Goal: Task Accomplishment & Management: Use online tool/utility

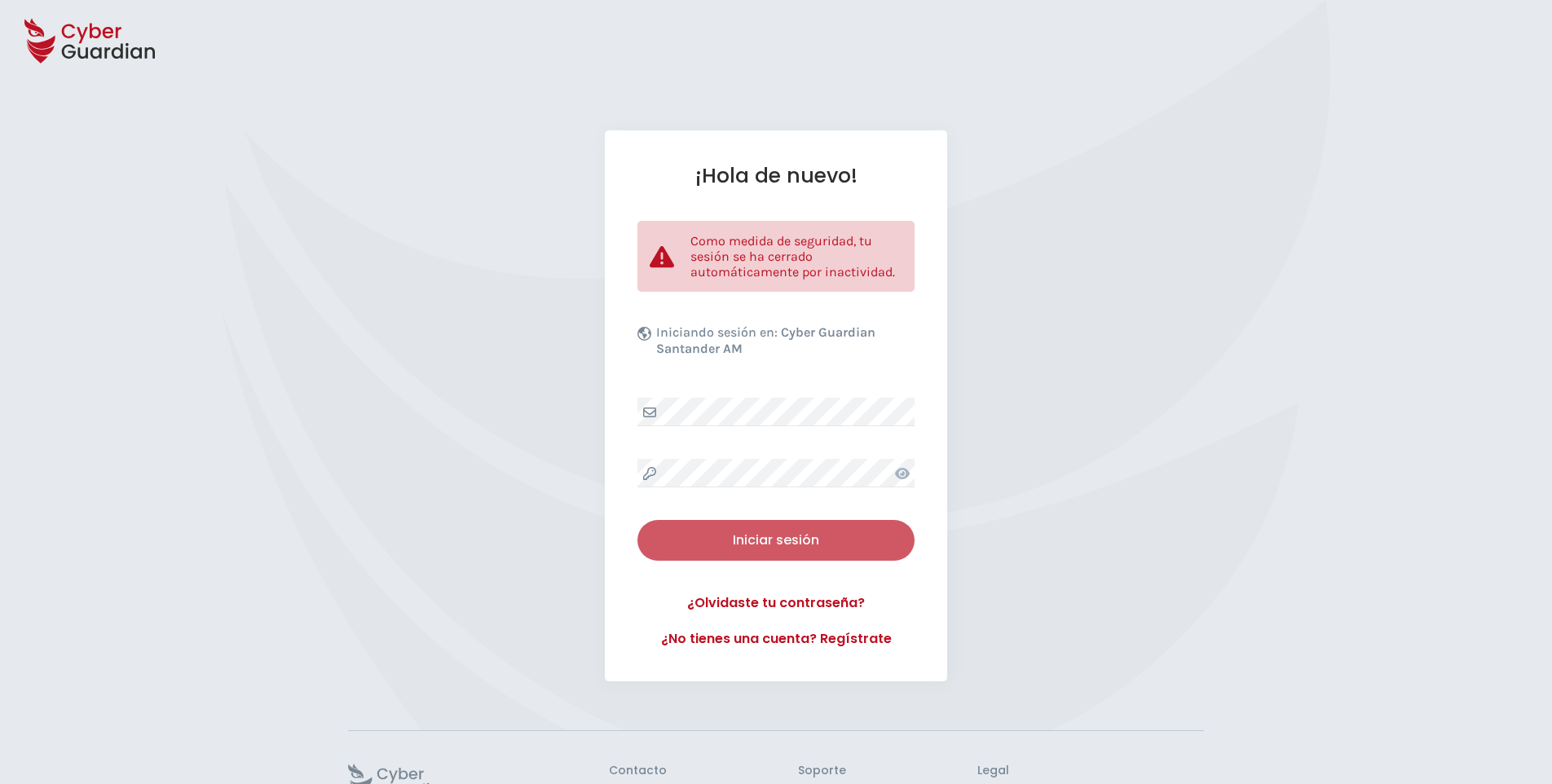
click at [764, 548] on div "Iniciar sesión" at bounding box center [775, 539] width 252 height 19
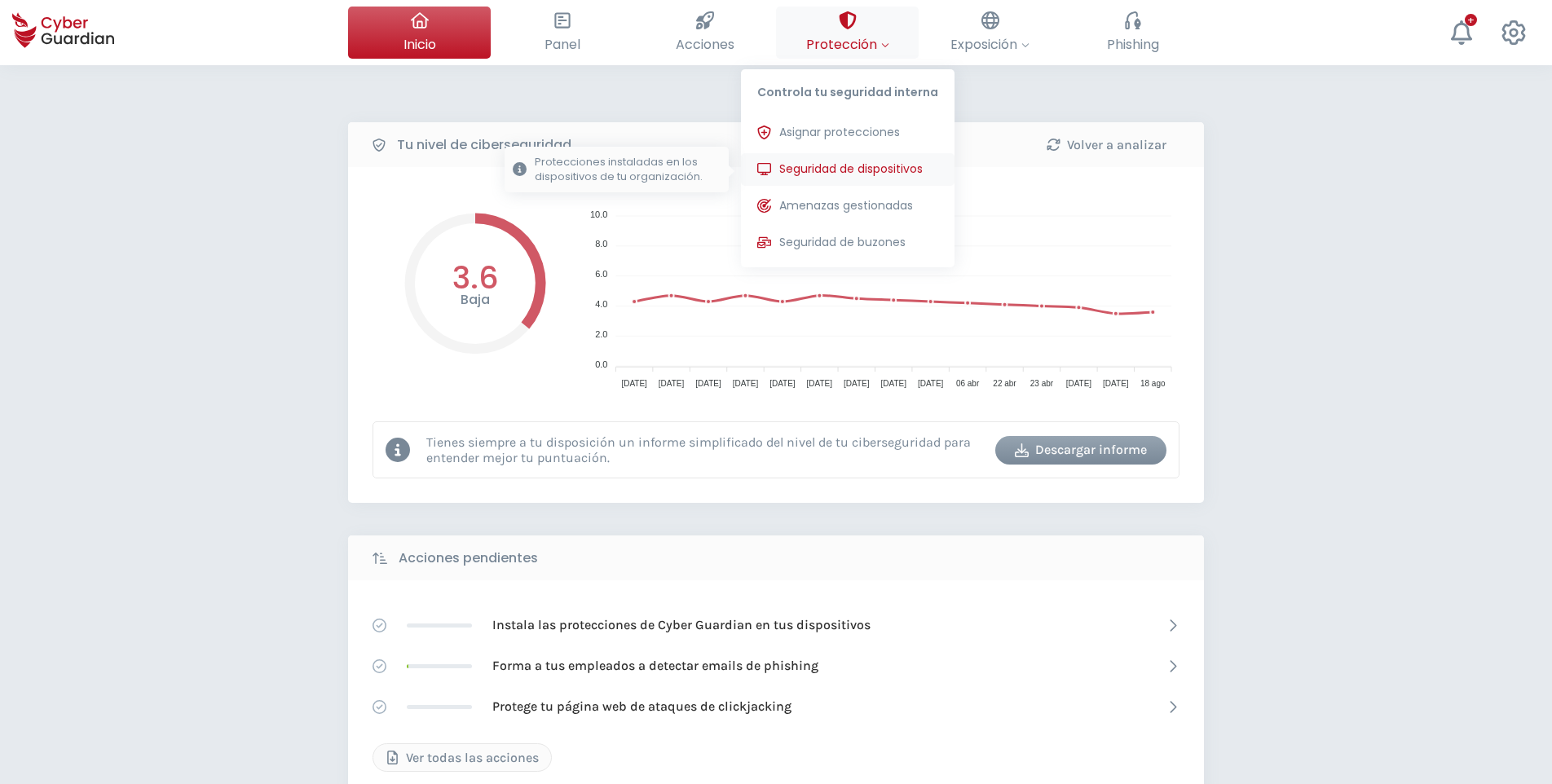
click at [859, 159] on button "Seguridad de dispositivos Protecciones instaladas en los dispositivos de tu org…" at bounding box center [847, 169] width 213 height 33
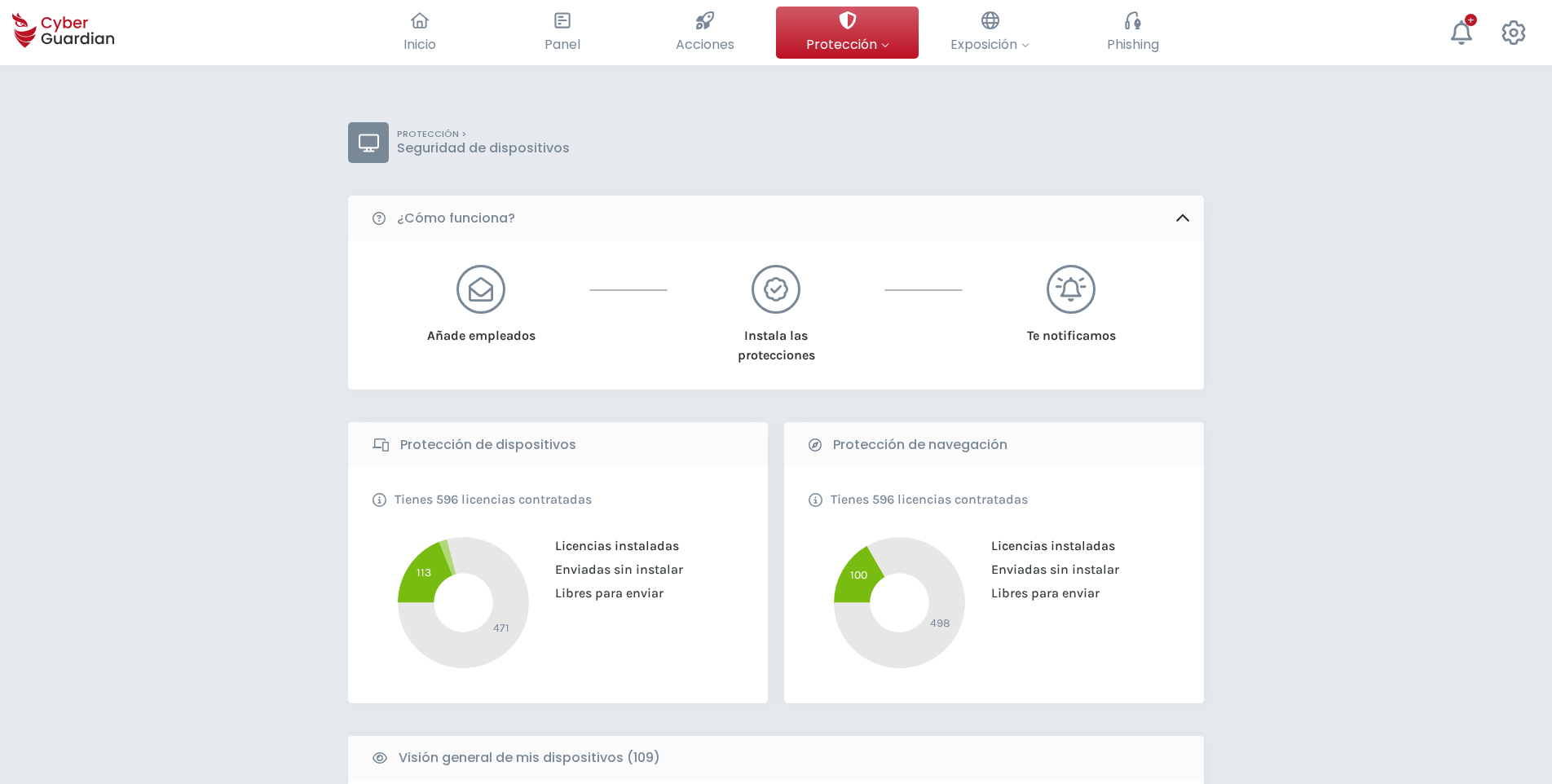
click at [1173, 158] on div "PROTECCIÓN > Seguridad de dispositivos" at bounding box center [775, 142] width 855 height 41
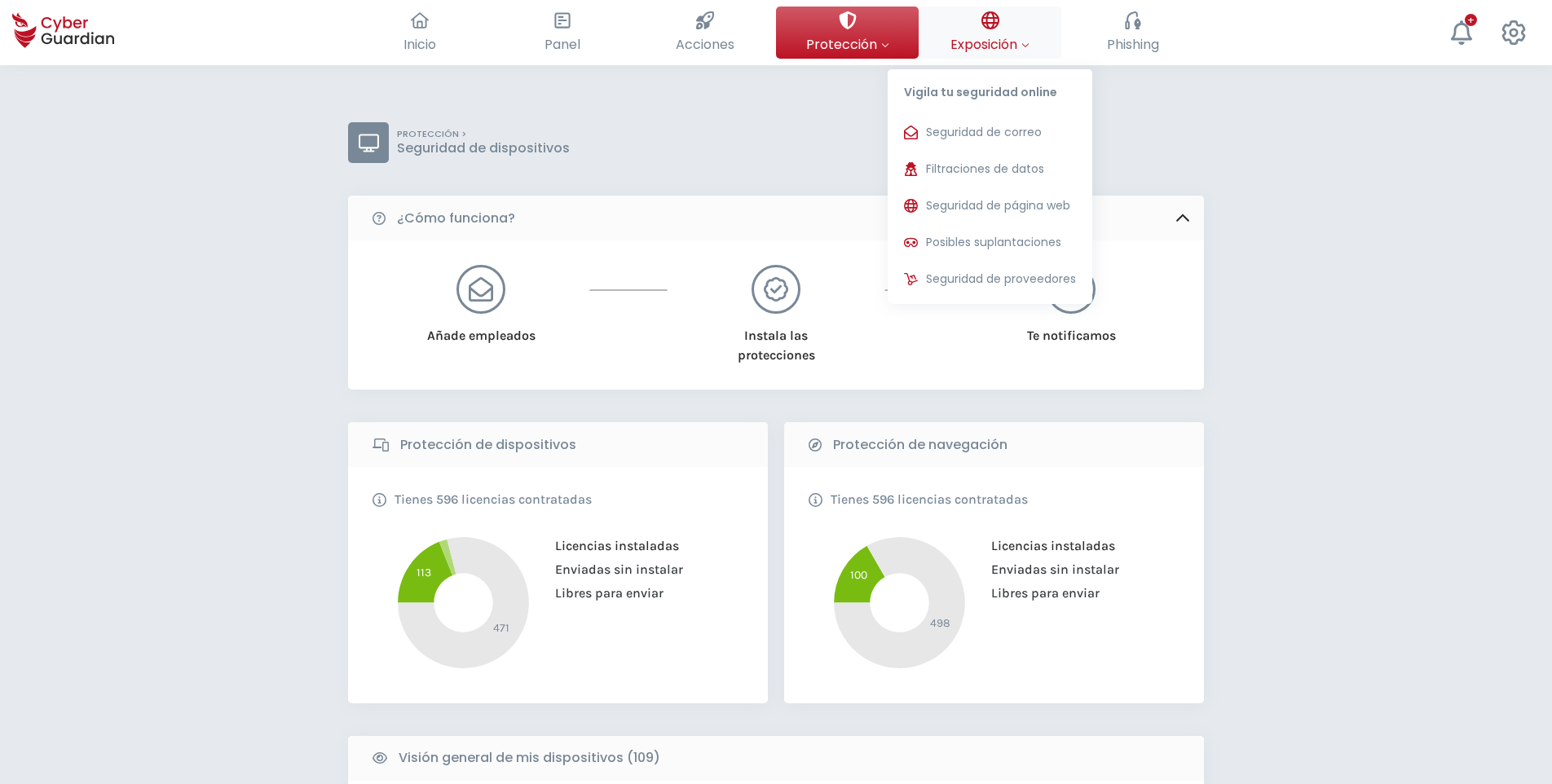
click at [965, 47] on span "Exposición" at bounding box center [989, 45] width 79 height 20
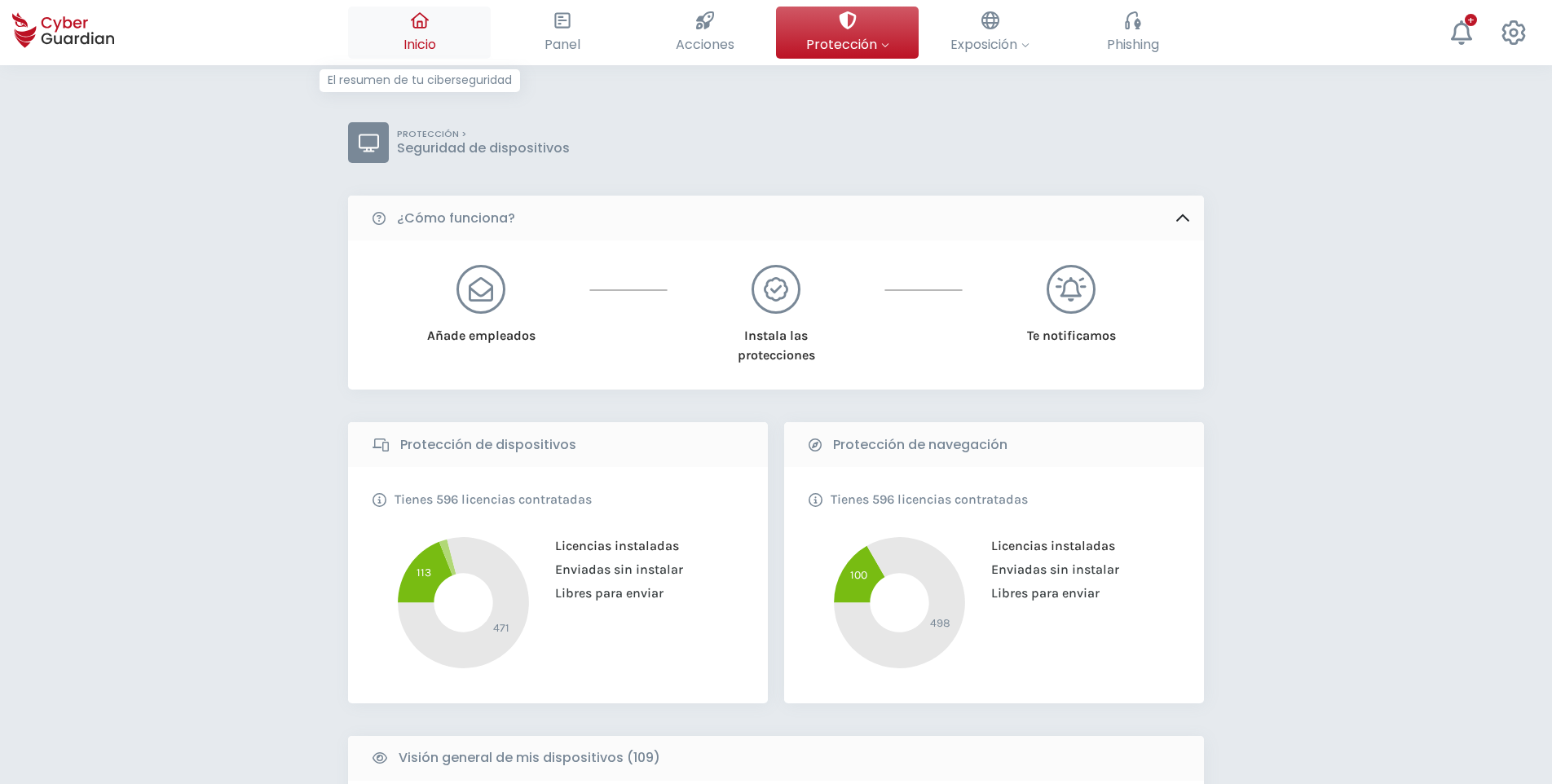
click at [397, 34] on button "Inicio El resumen de tu ciberseguridad" at bounding box center [419, 32] width 143 height 52
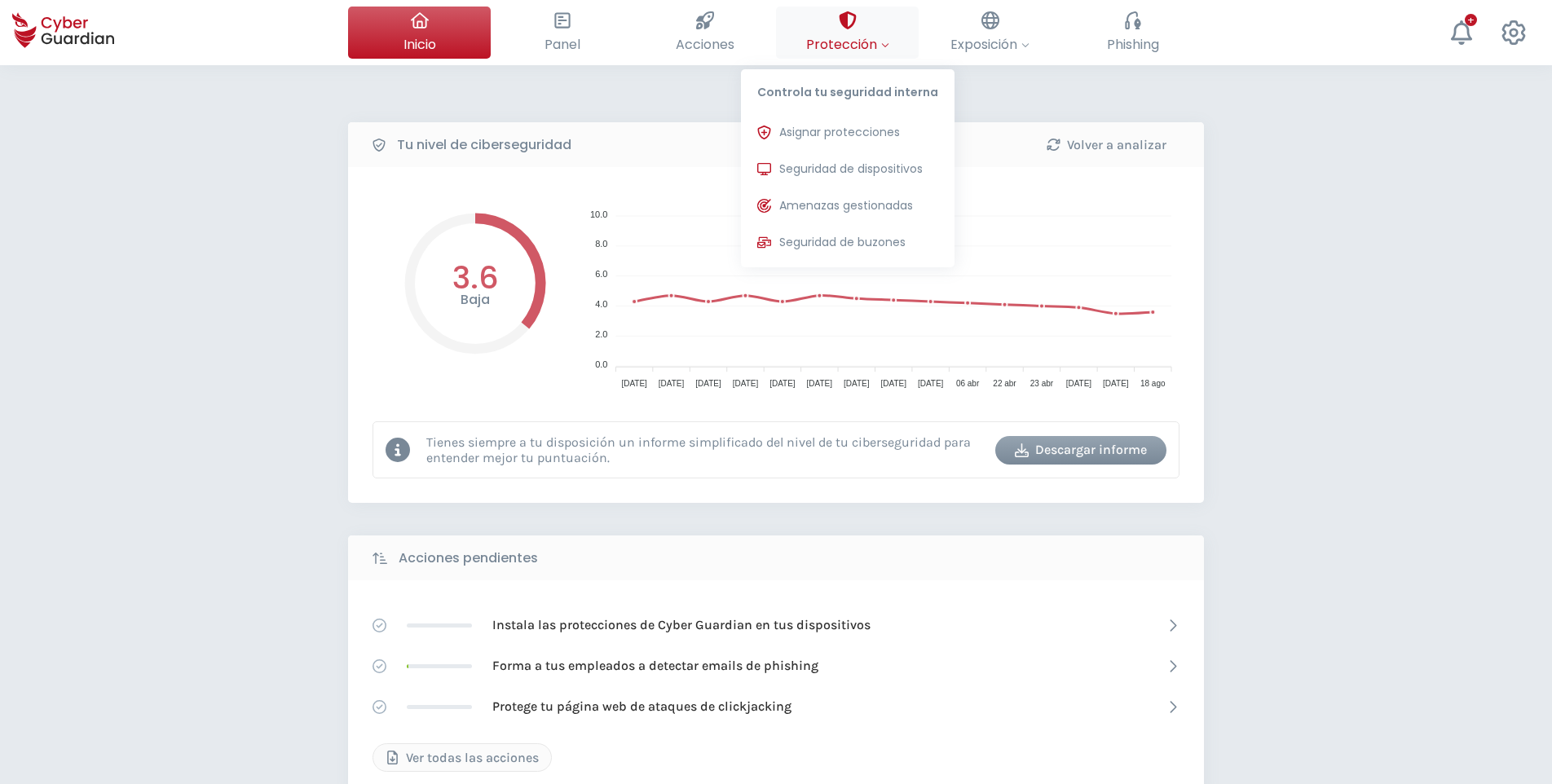
click at [872, 41] on span "Protección" at bounding box center [847, 45] width 83 height 20
click at [891, 169] on span "Seguridad de dispositivos" at bounding box center [850, 168] width 143 height 17
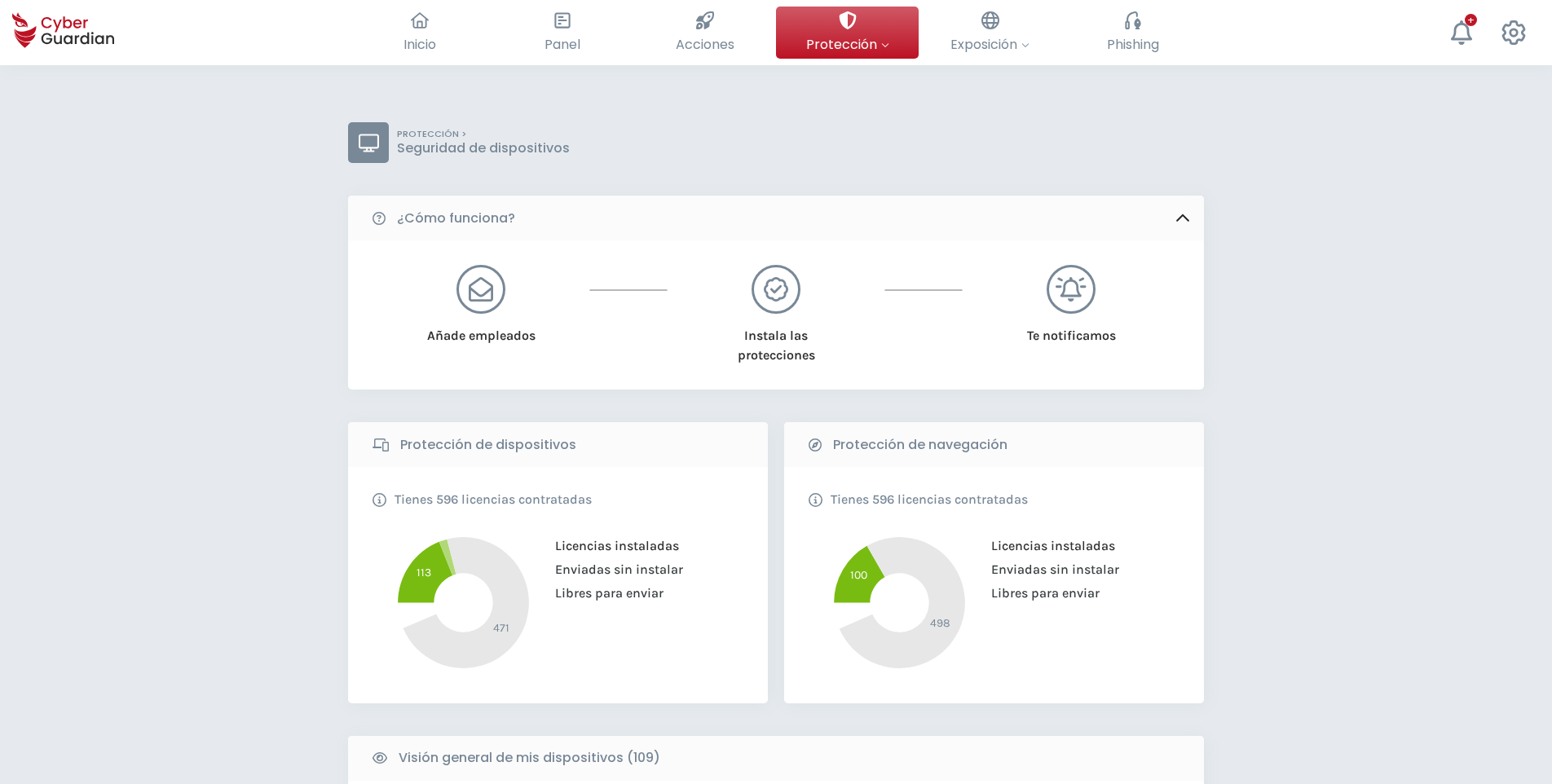
drag, startPoint x: 1506, startPoint y: 286, endPoint x: 1446, endPoint y: 280, distance: 60.3
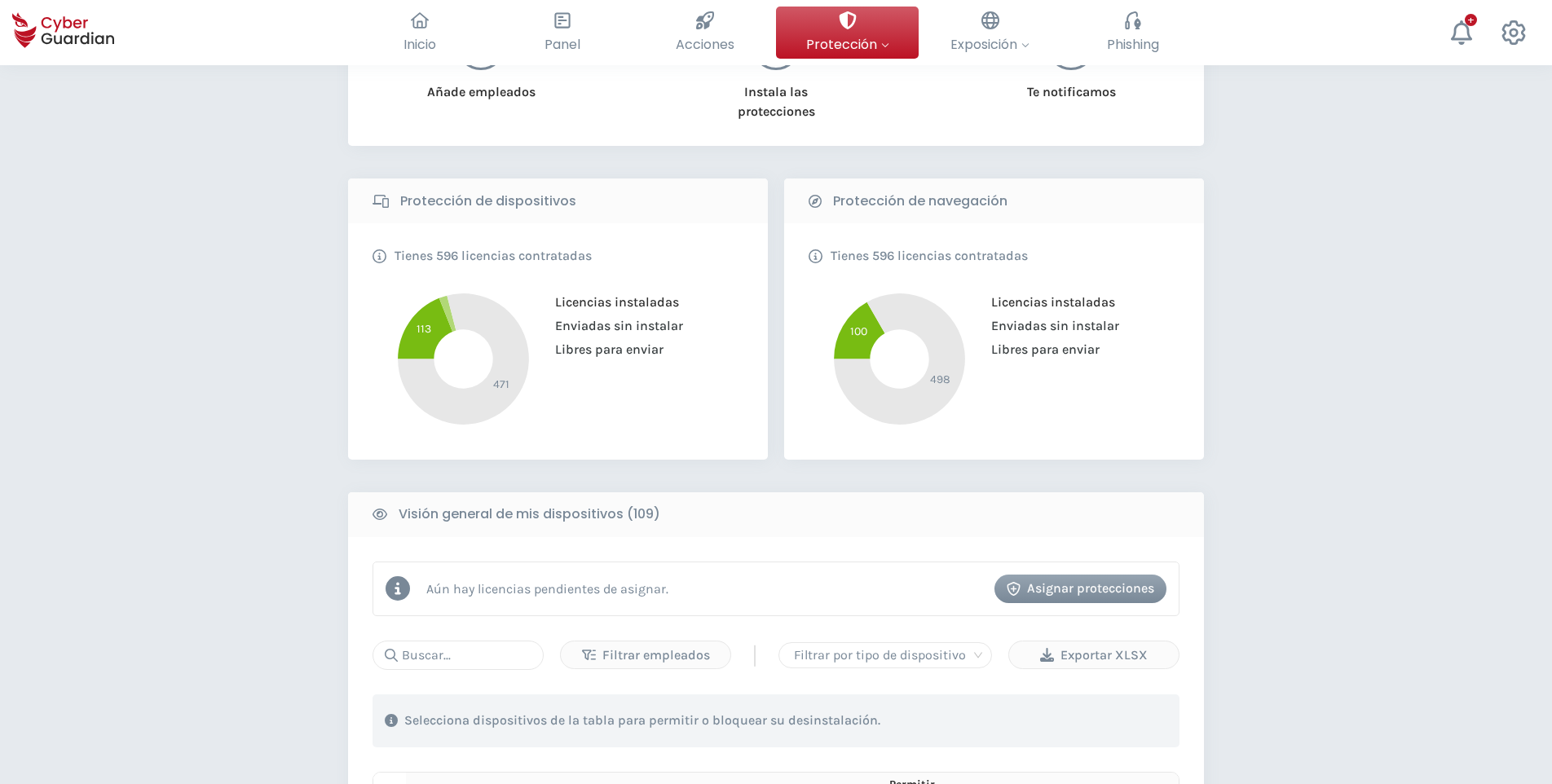
scroll to position [244, 0]
click at [1351, 378] on div "PROTECCIÓN > Seguridad de dispositivos ¿Cómo funciona? Añade empleados Instala …" at bounding box center [776, 707] width 1552 height 1772
drag, startPoint x: 1429, startPoint y: 313, endPoint x: 1289, endPoint y: 230, distance: 162.8
click at [1429, 313] on div "PROTECCIÓN > Seguridad de dispositivos ¿Cómo funciona? Añade empleados Instala …" at bounding box center [776, 707] width 1552 height 1772
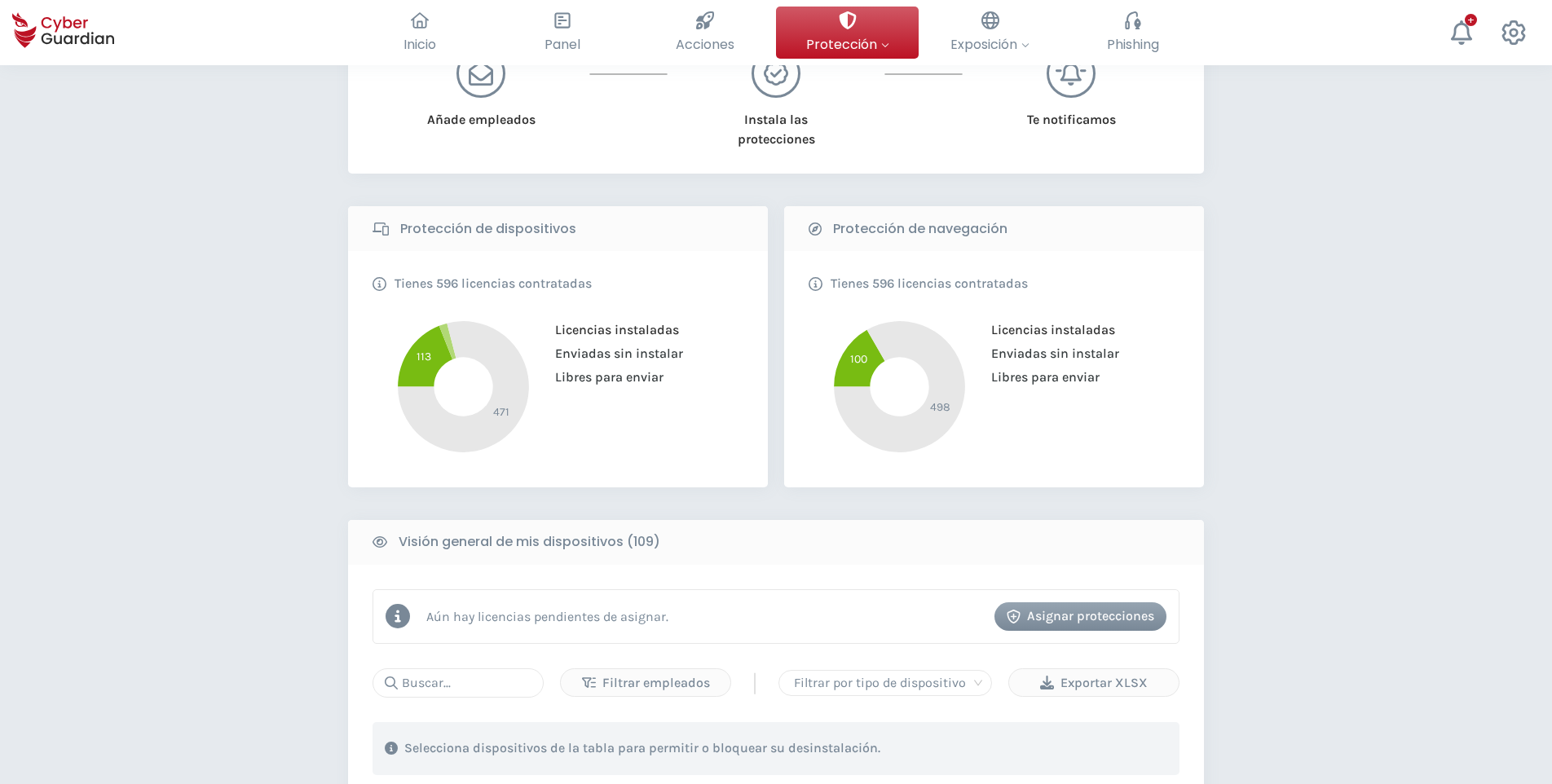
scroll to position [81, 0]
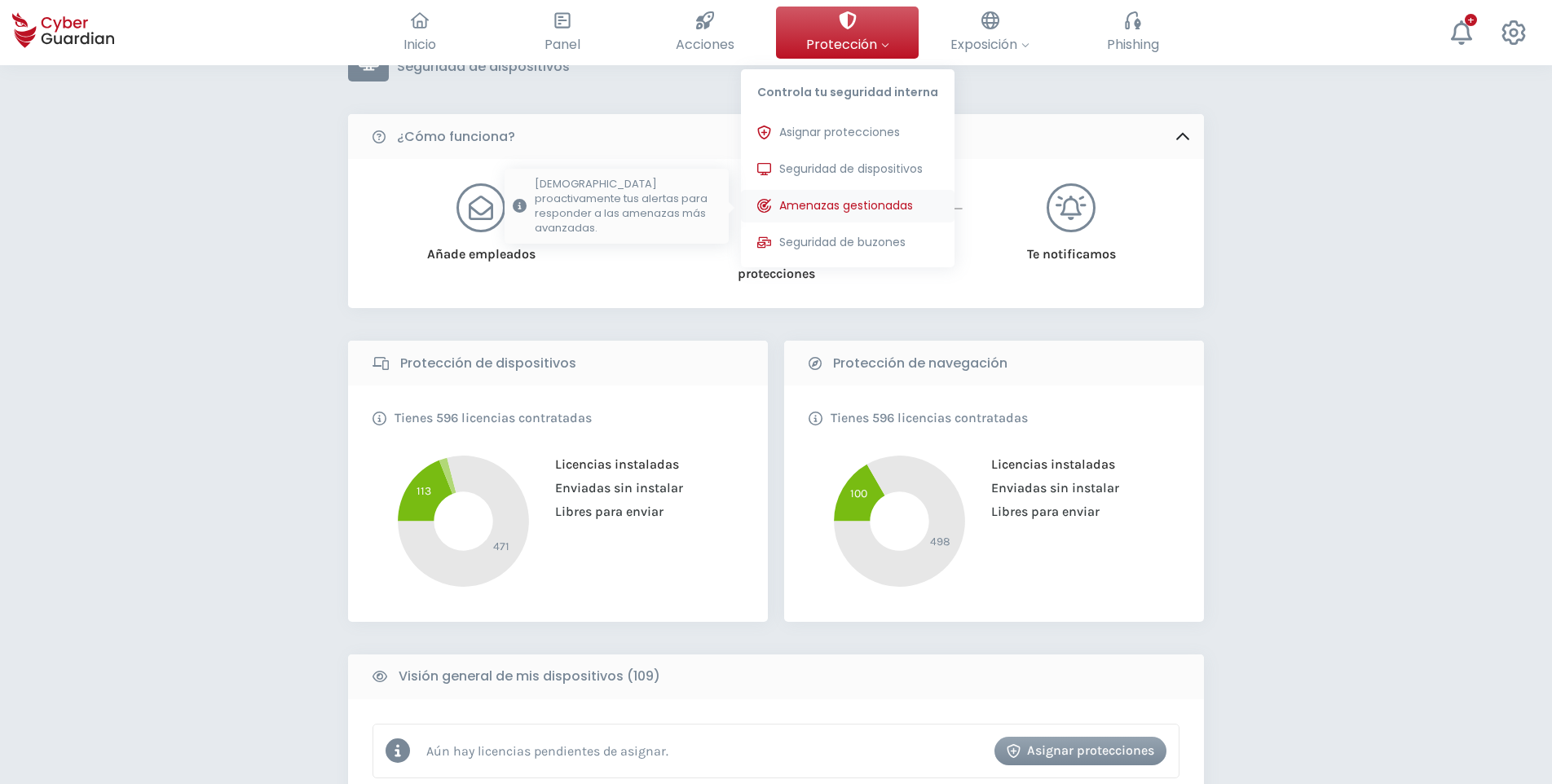
click at [879, 194] on button "Amenazas gestionadas Monitorizamos proactivamente tus alertas para responder a …" at bounding box center [847, 206] width 213 height 33
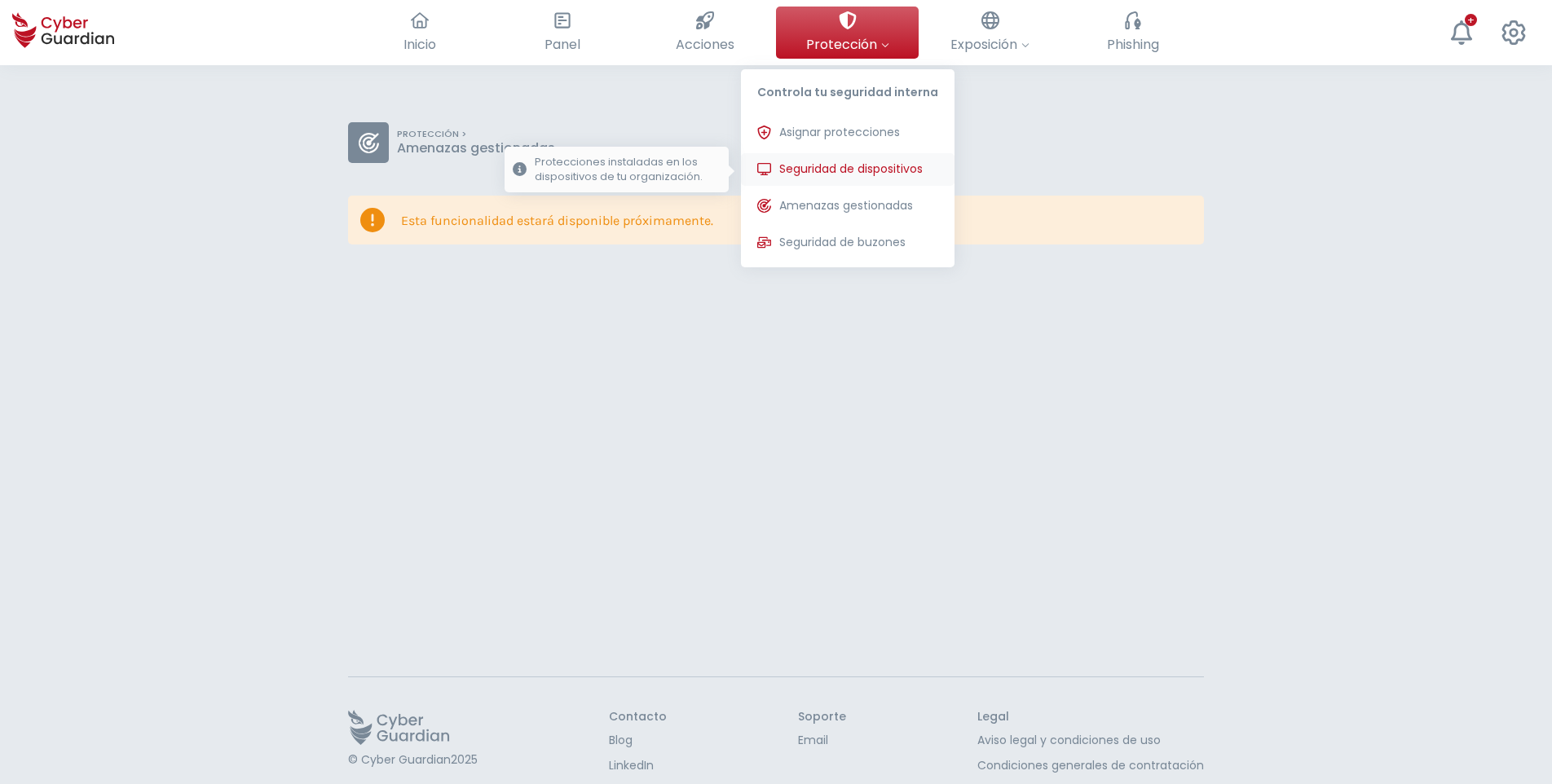
click at [851, 178] on button "Seguridad de dispositivos Protecciones instaladas en los dispositivos de tu org…" at bounding box center [847, 169] width 213 height 33
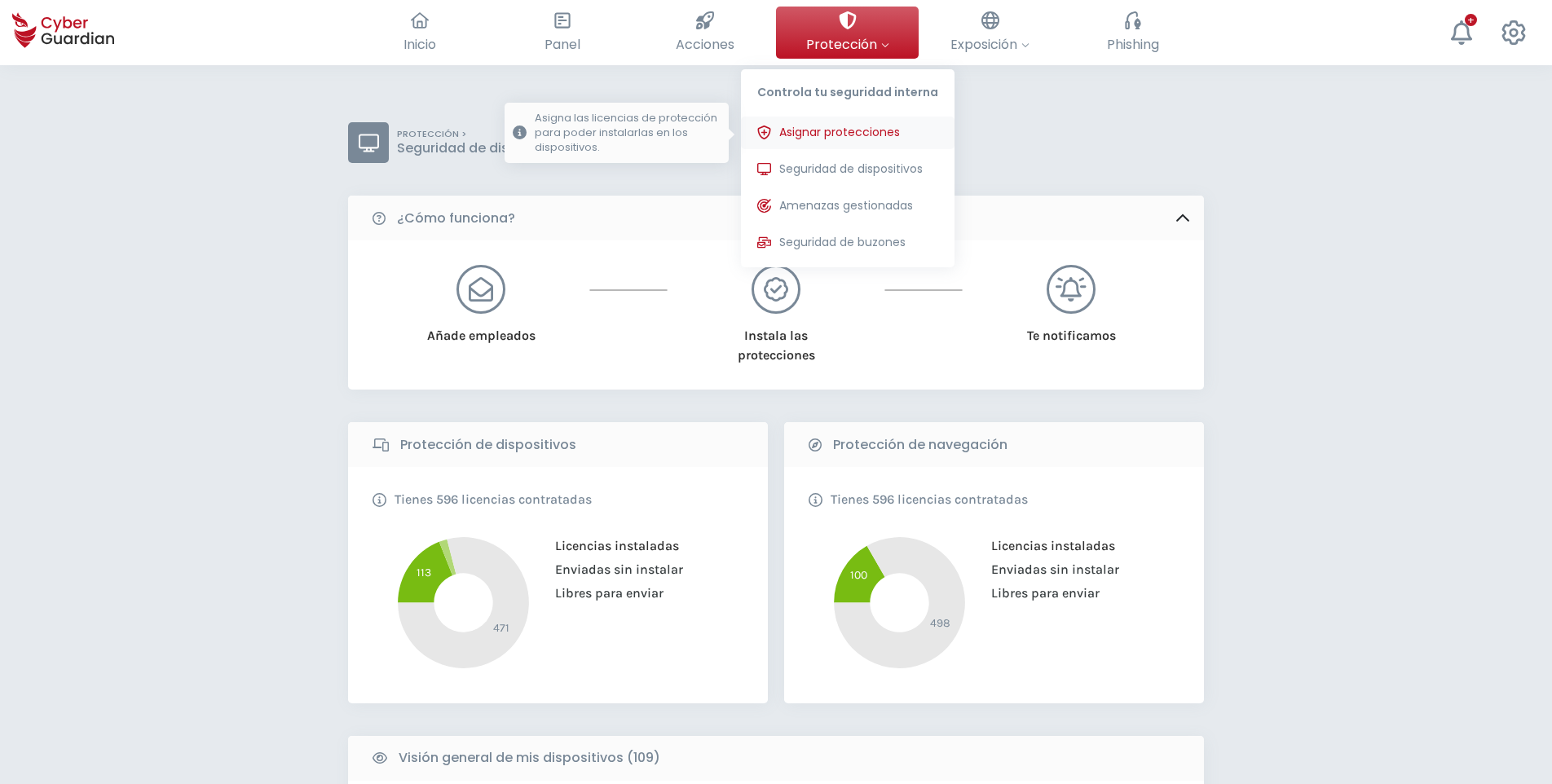
click at [846, 131] on span "Asignar protecciones" at bounding box center [839, 132] width 120 height 17
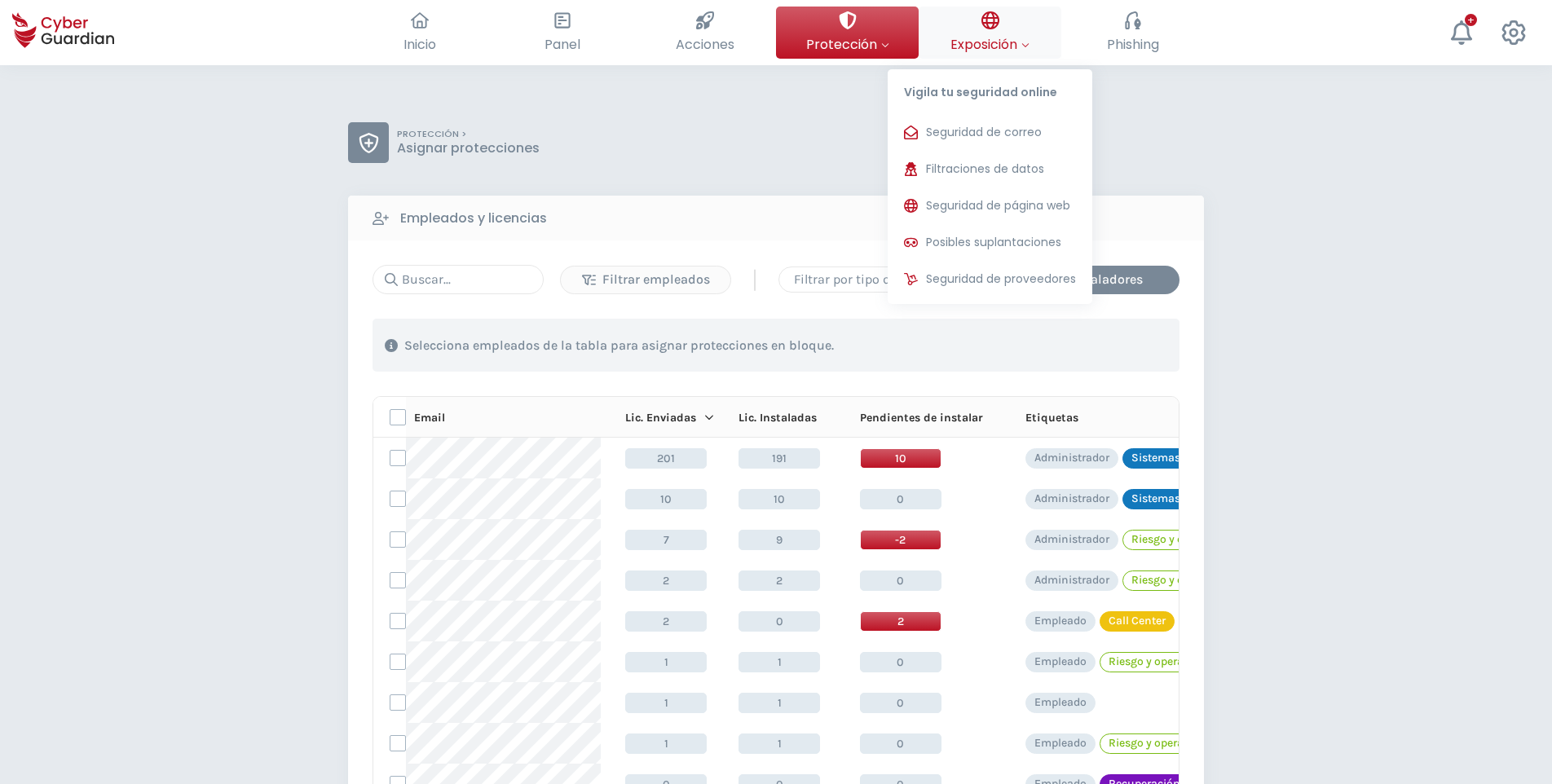
click at [987, 49] on span "Exposición" at bounding box center [989, 45] width 79 height 20
click at [996, 207] on span "Seguridad de página web" at bounding box center [997, 206] width 144 height 17
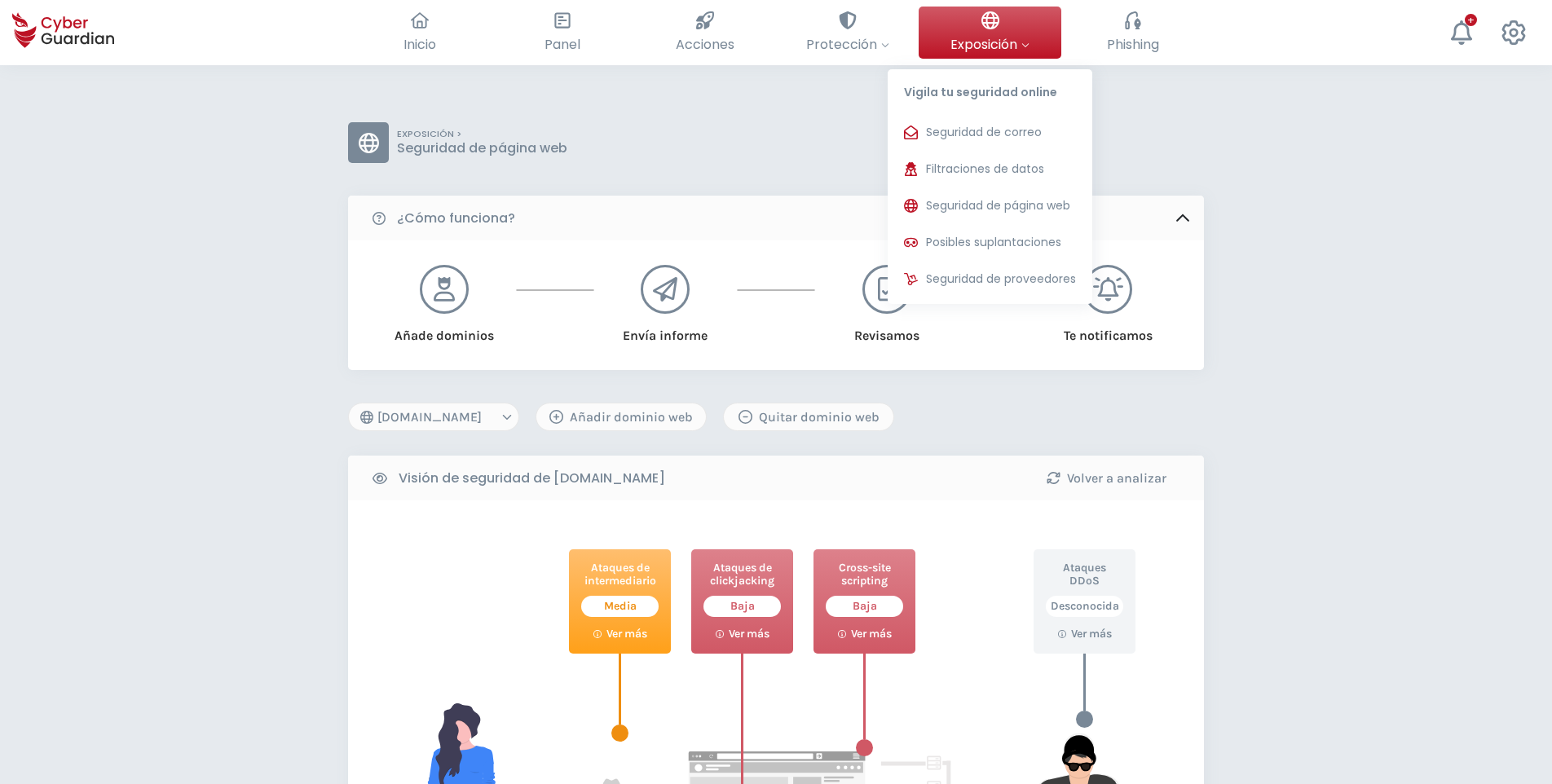
click at [998, 50] on span "Exposición" at bounding box center [989, 45] width 79 height 20
click at [994, 162] on span "Filtraciones de datos" at bounding box center [985, 168] width 118 height 17
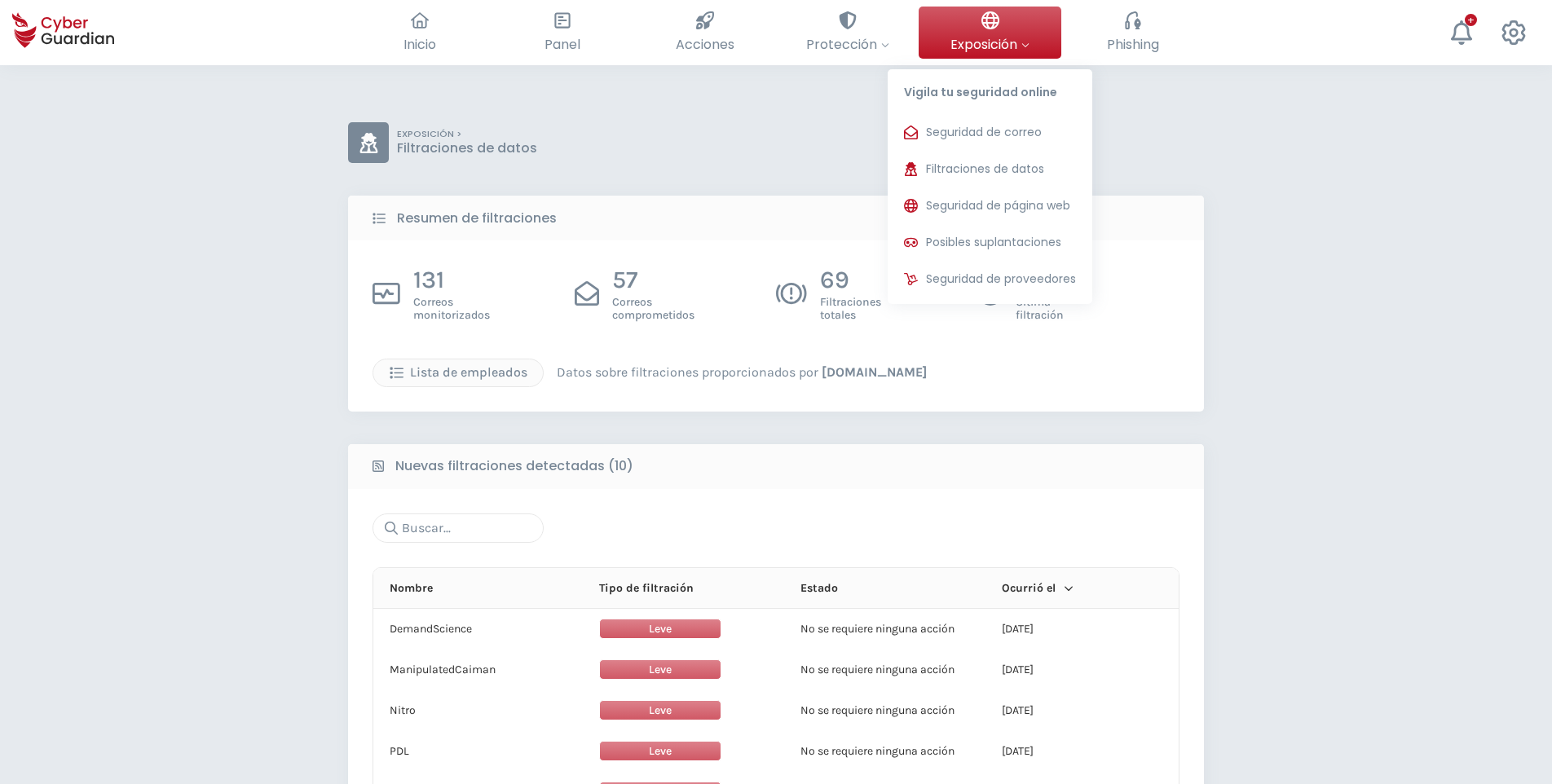
click at [994, 37] on span "Exposición" at bounding box center [989, 45] width 79 height 20
drag, startPoint x: 969, startPoint y: 133, endPoint x: 978, endPoint y: 143, distance: 13.5
click at [969, 136] on span "Seguridad de correo" at bounding box center [983, 132] width 116 height 17
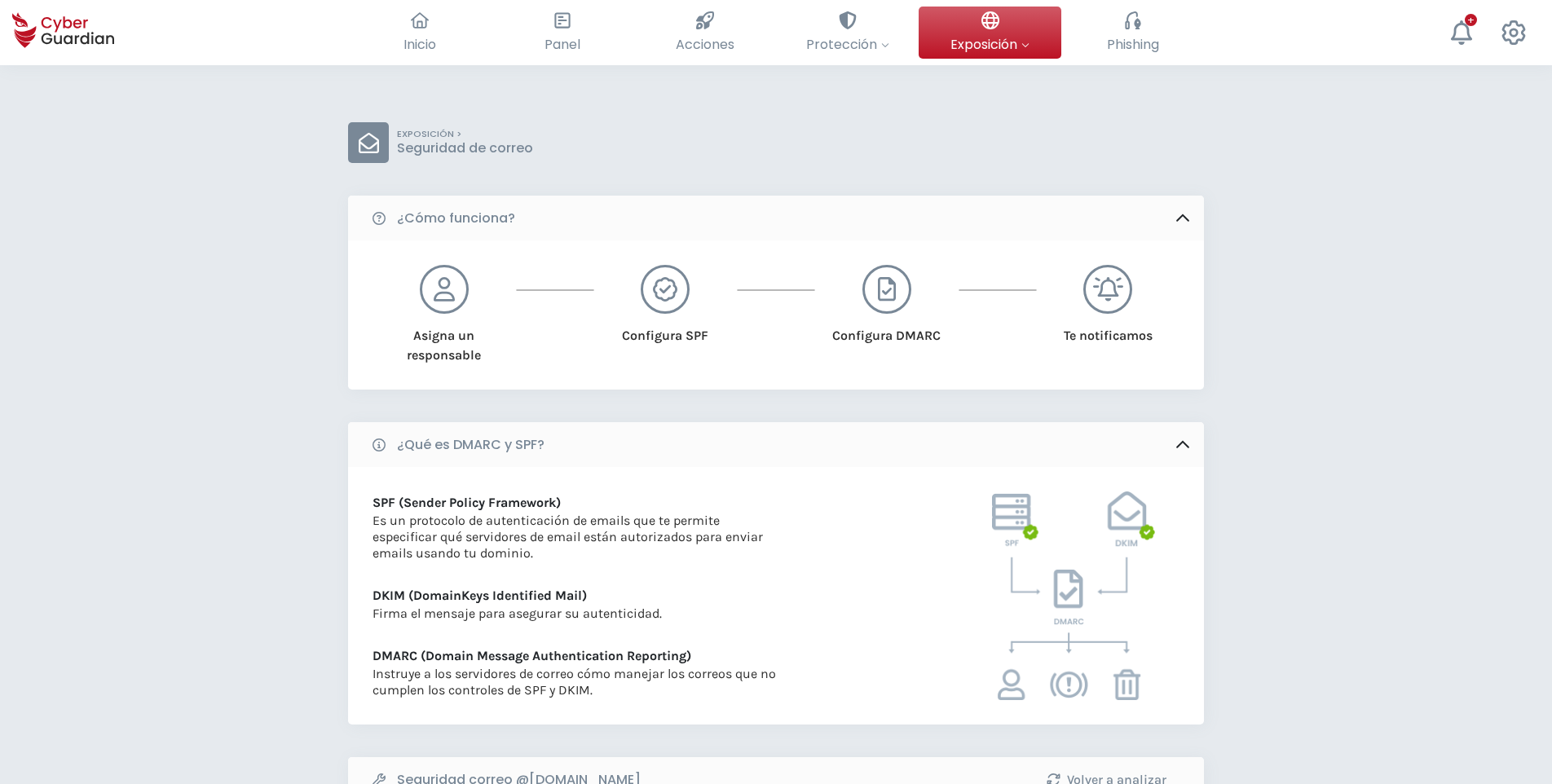
click at [1231, 254] on div "EXPOSICIÓN > Seguridad de correo ¿Cómo funciona? Asigna un responsable Configur…" at bounding box center [776, 694] width 1552 height 1257
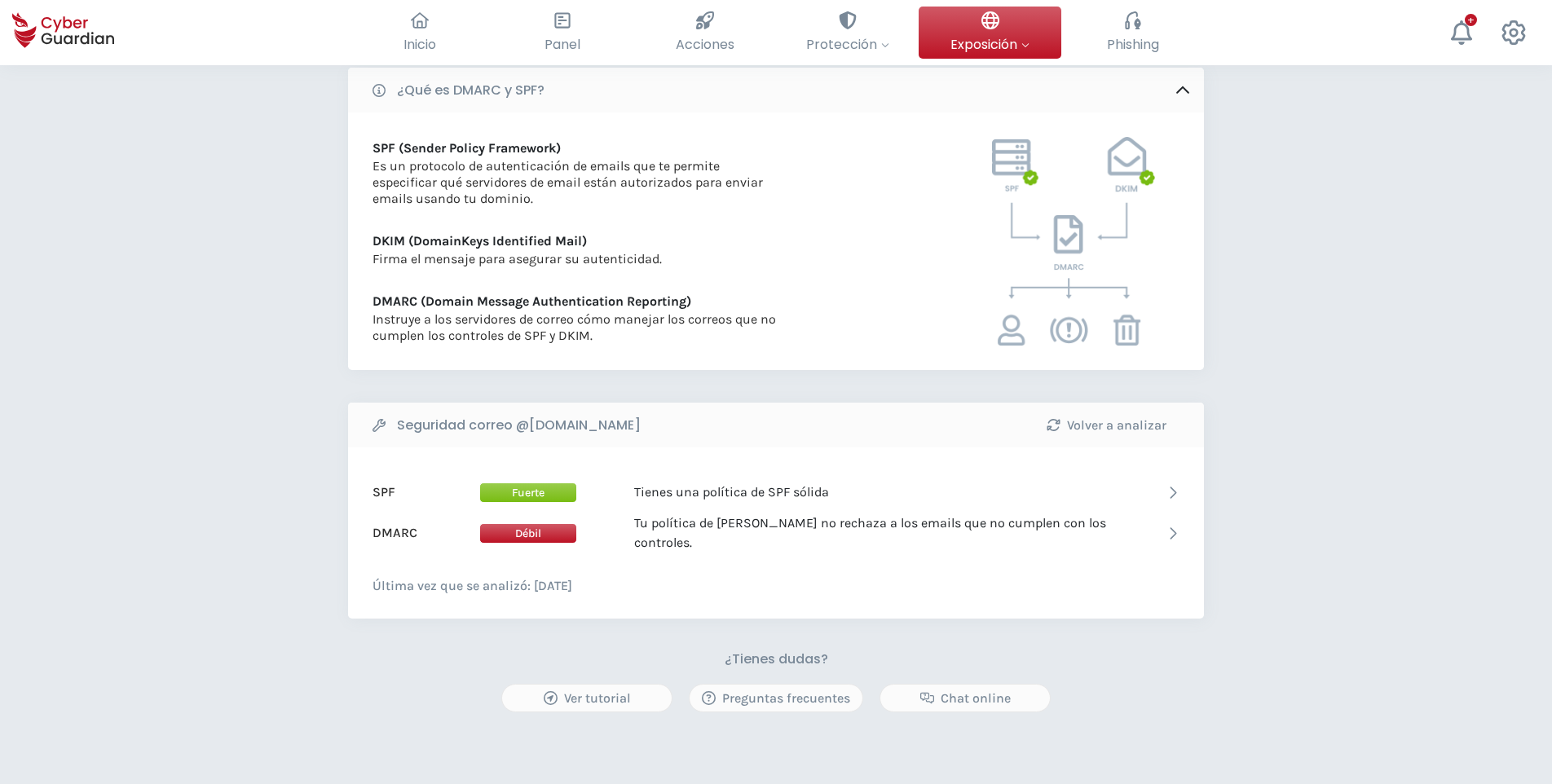
scroll to position [538, 0]
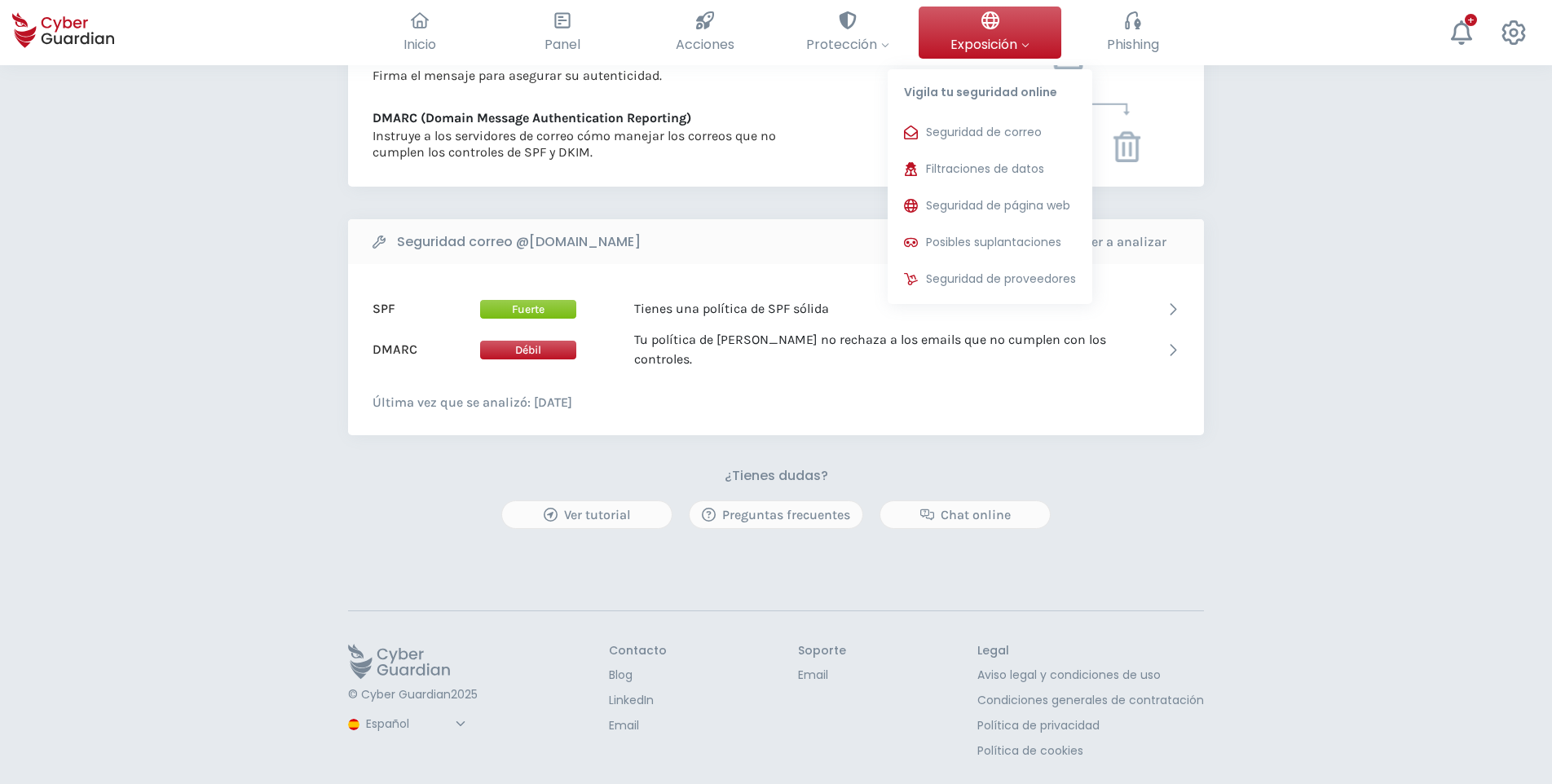
click at [996, 52] on span "Exposición" at bounding box center [989, 45] width 79 height 20
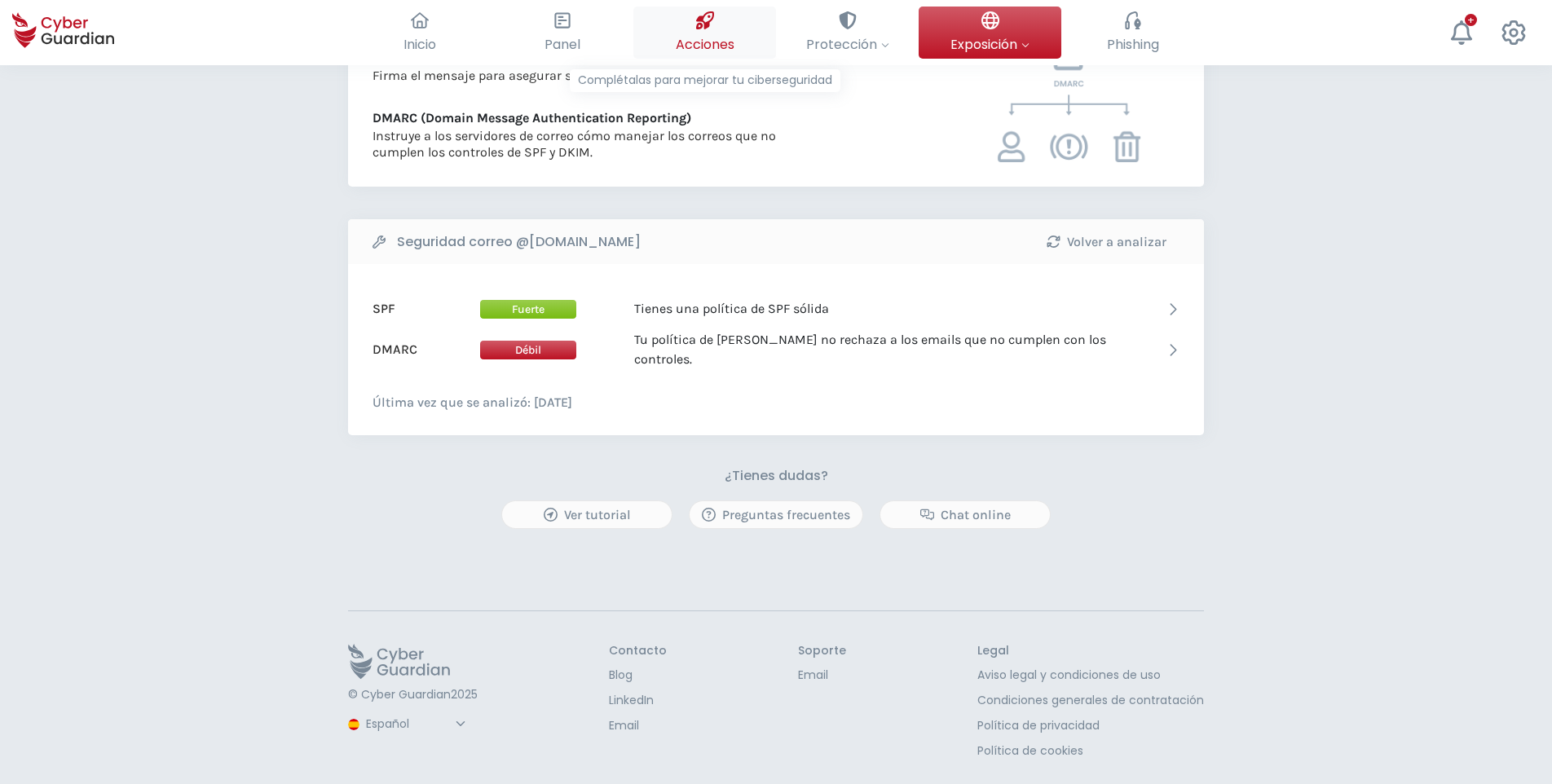
click at [686, 33] on button "Acciones Complétalas para mejorar tu ciberseguridad" at bounding box center [704, 32] width 143 height 52
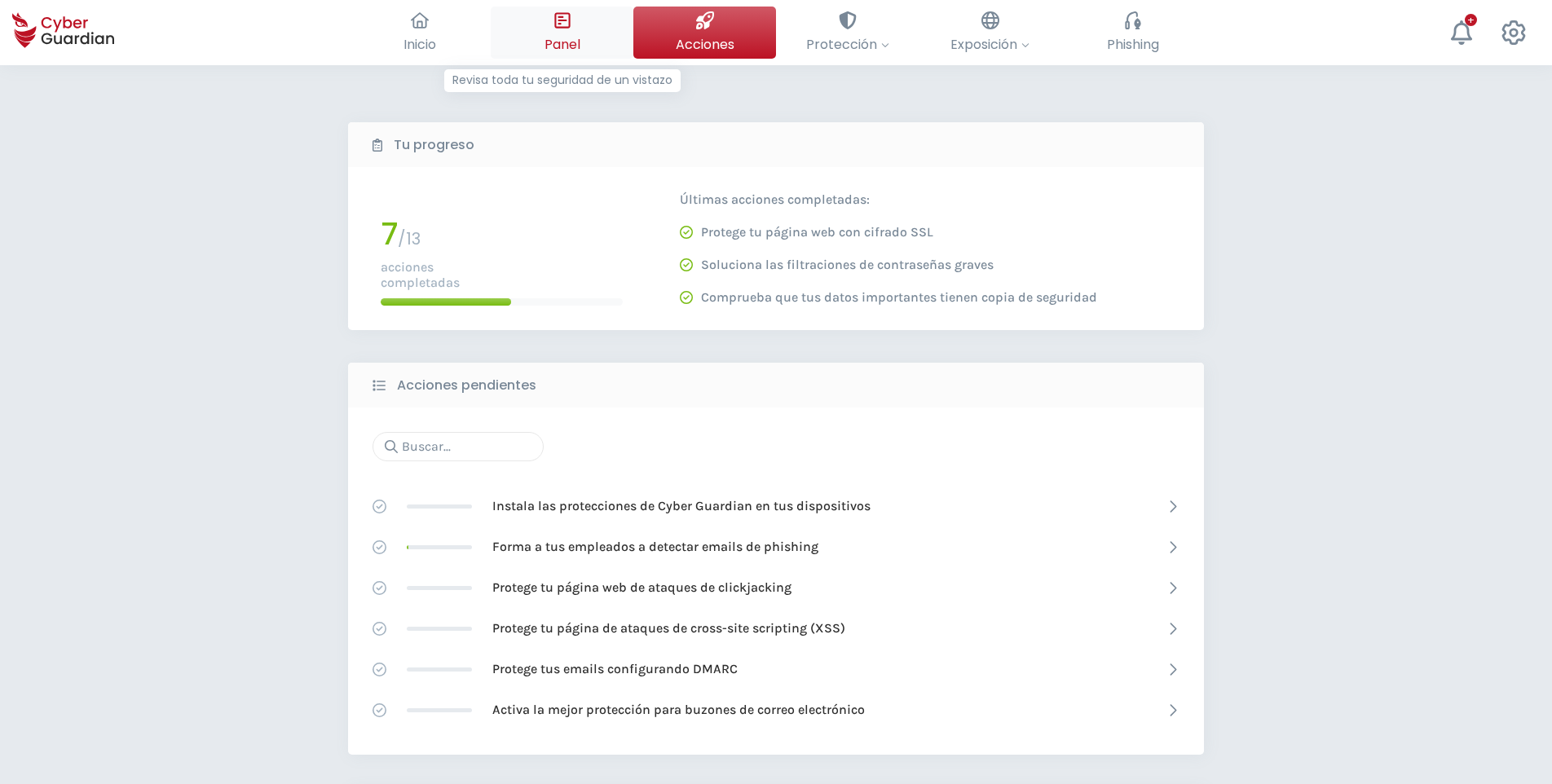
click at [575, 28] on button "Panel Revisa toda tu seguridad de un vistazo" at bounding box center [562, 32] width 143 height 52
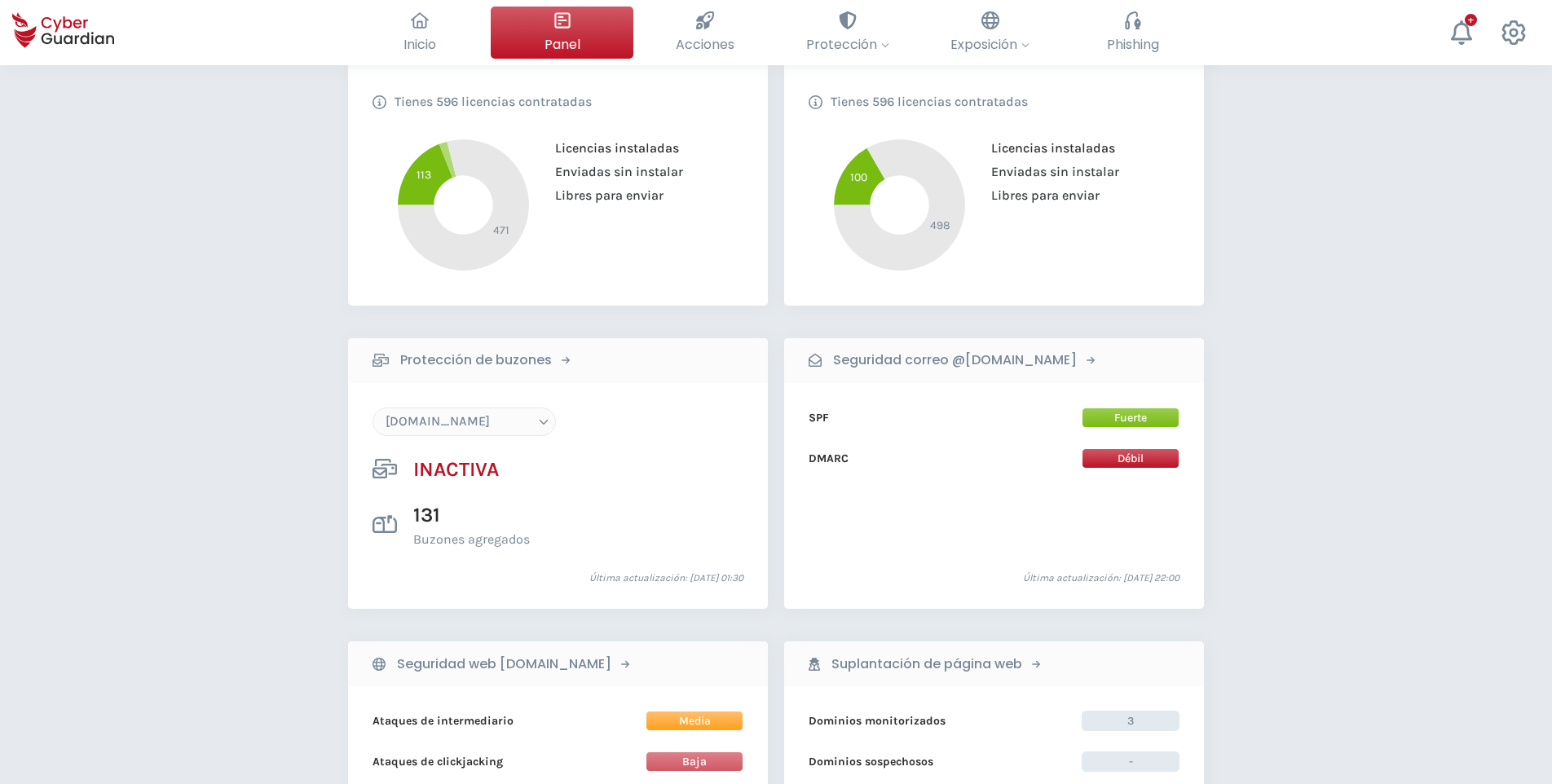
scroll to position [733, 0]
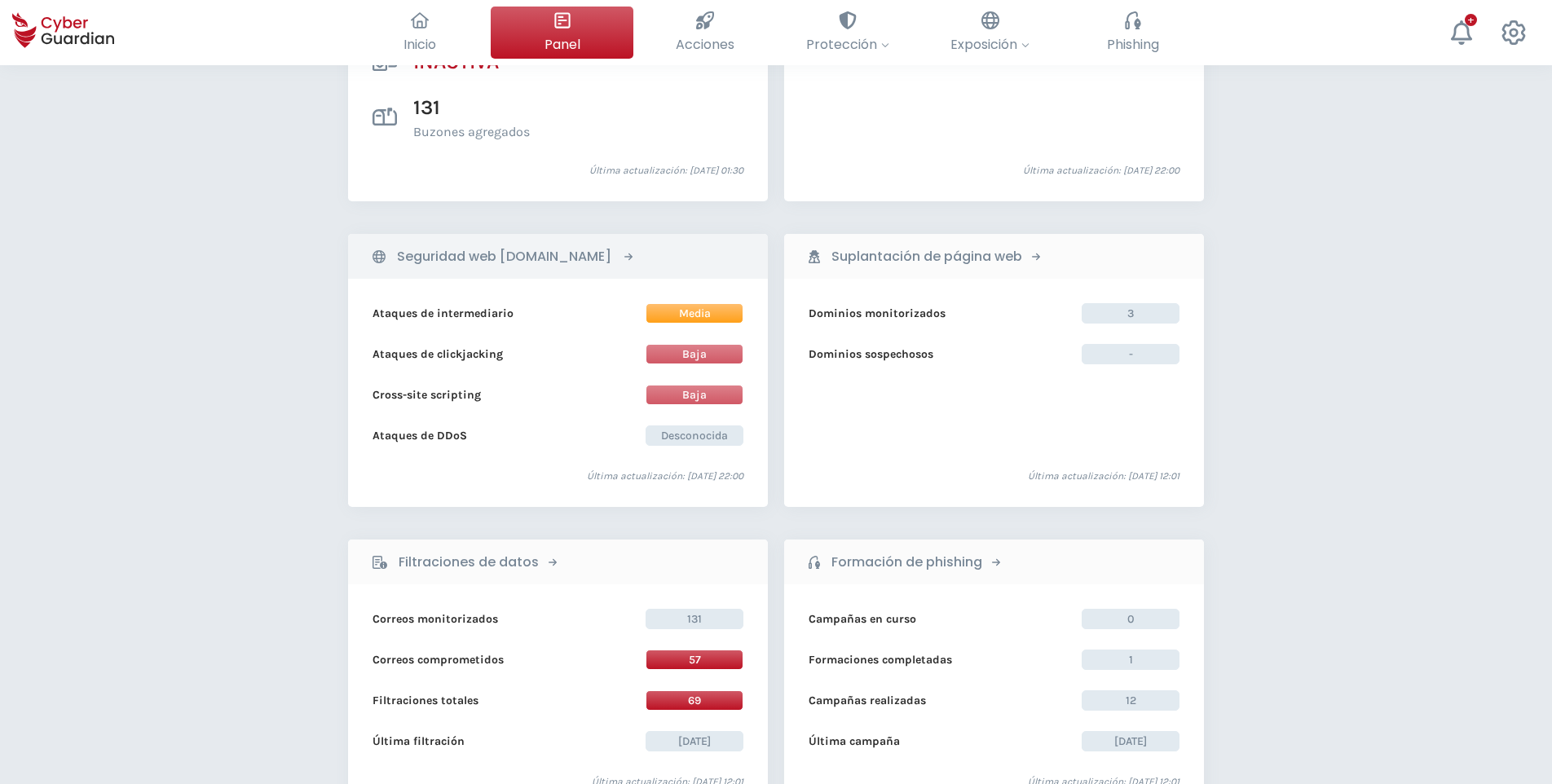
click at [631, 252] on div "Seguridad web [DOMAIN_NAME]" at bounding box center [508, 256] width 271 height 28
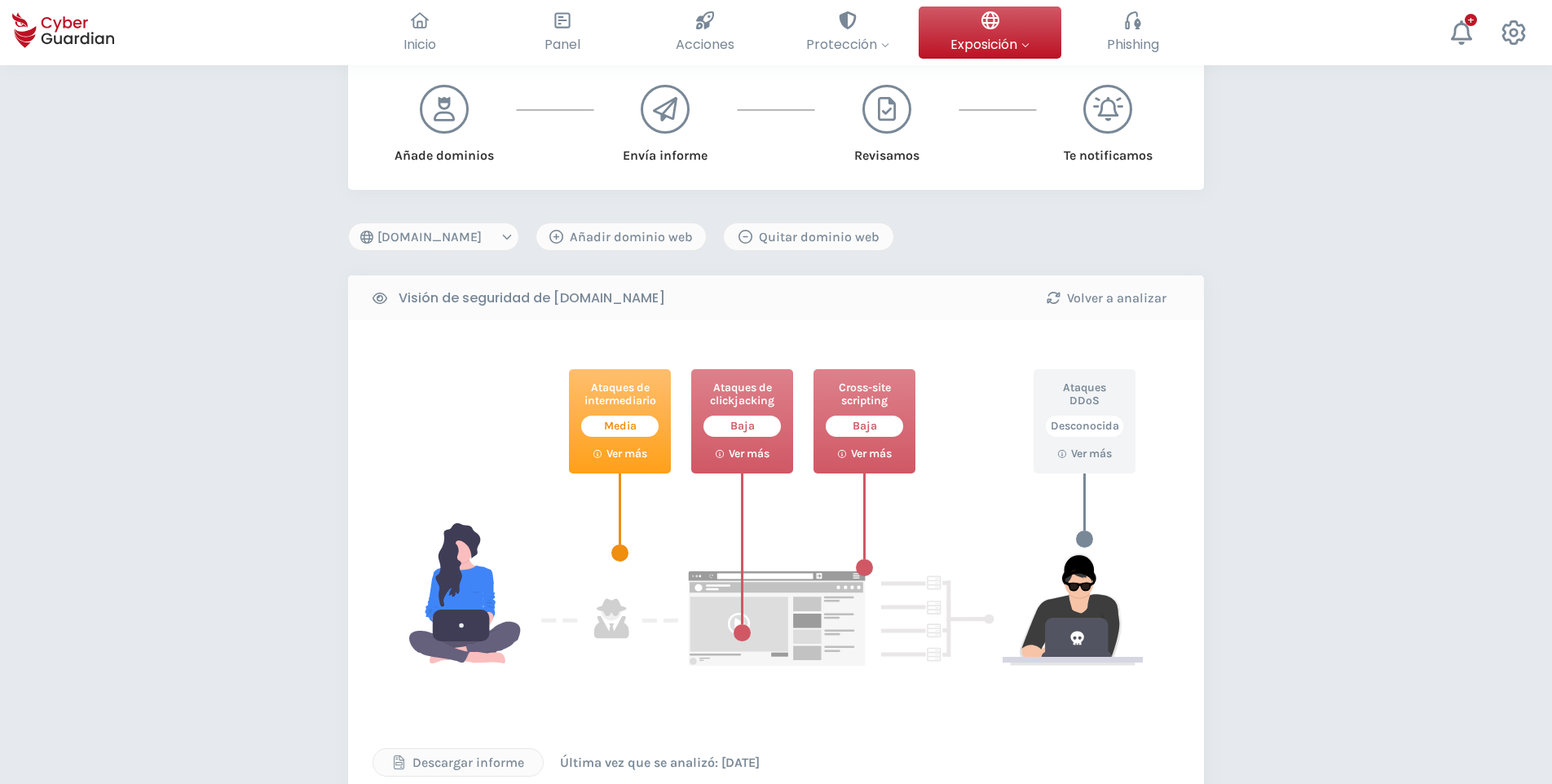
scroll to position [57, 0]
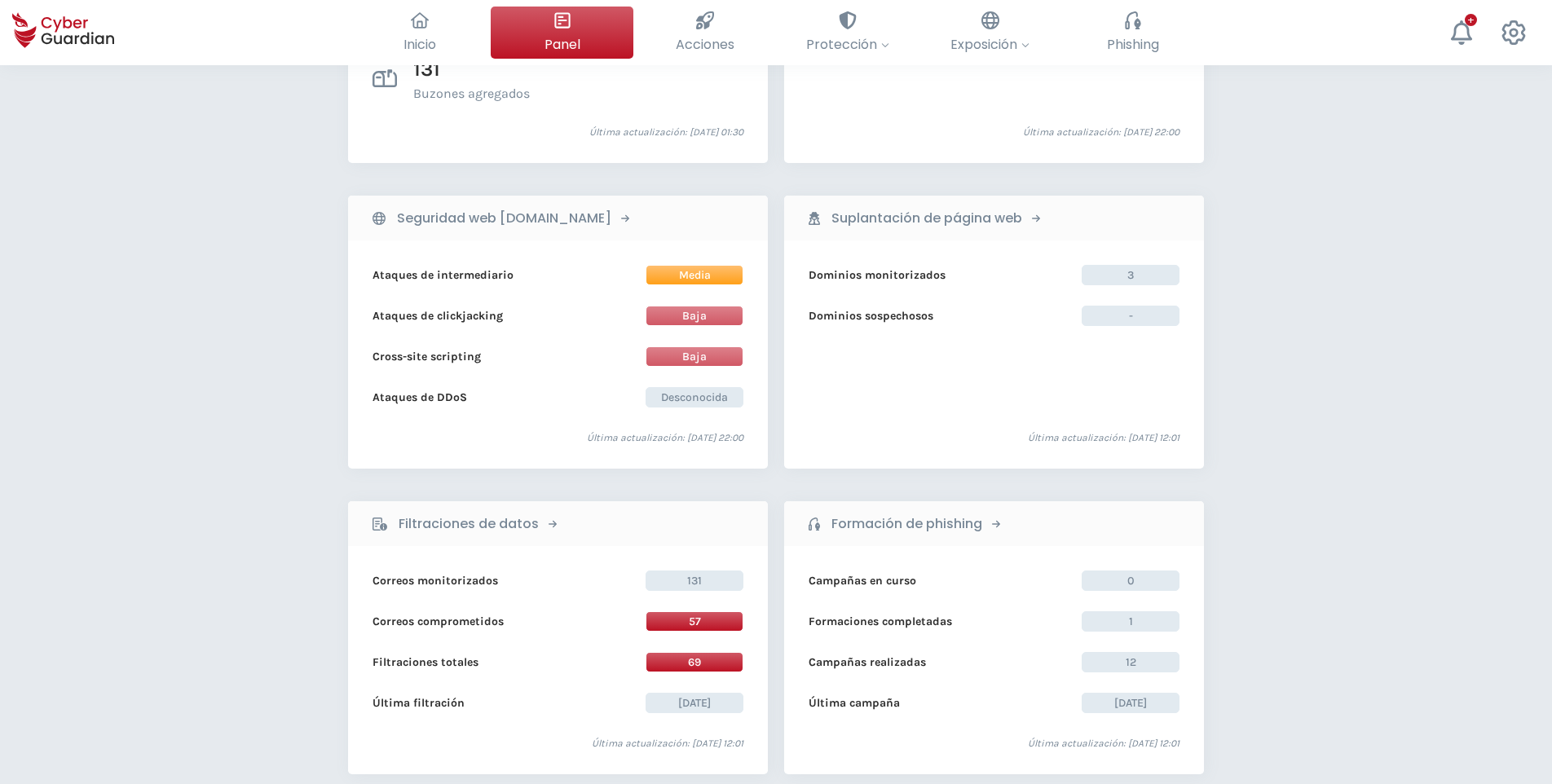
scroll to position [733, 0]
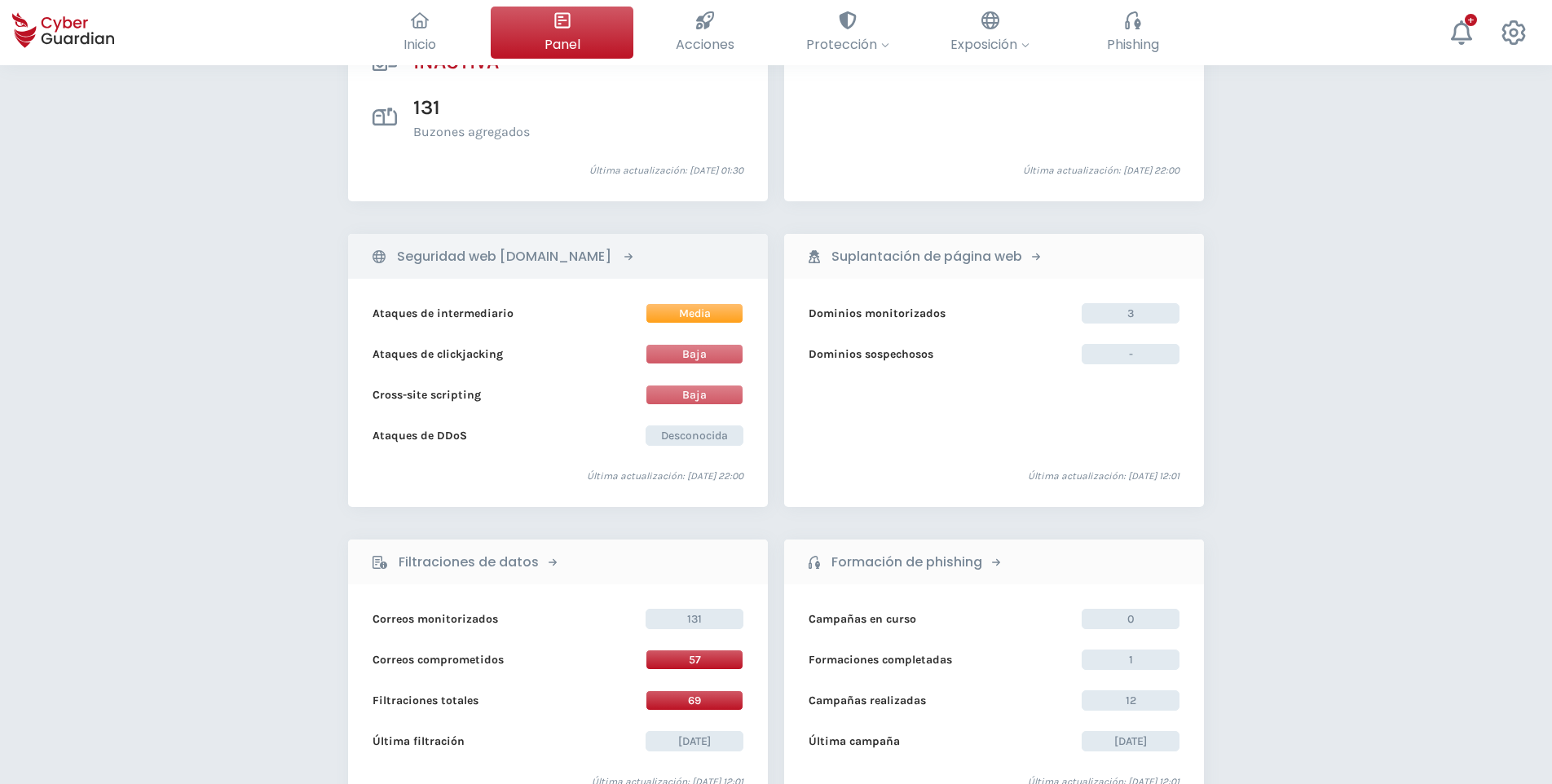
click at [618, 251] on div "Seguridad web [DOMAIN_NAME]" at bounding box center [508, 256] width 271 height 28
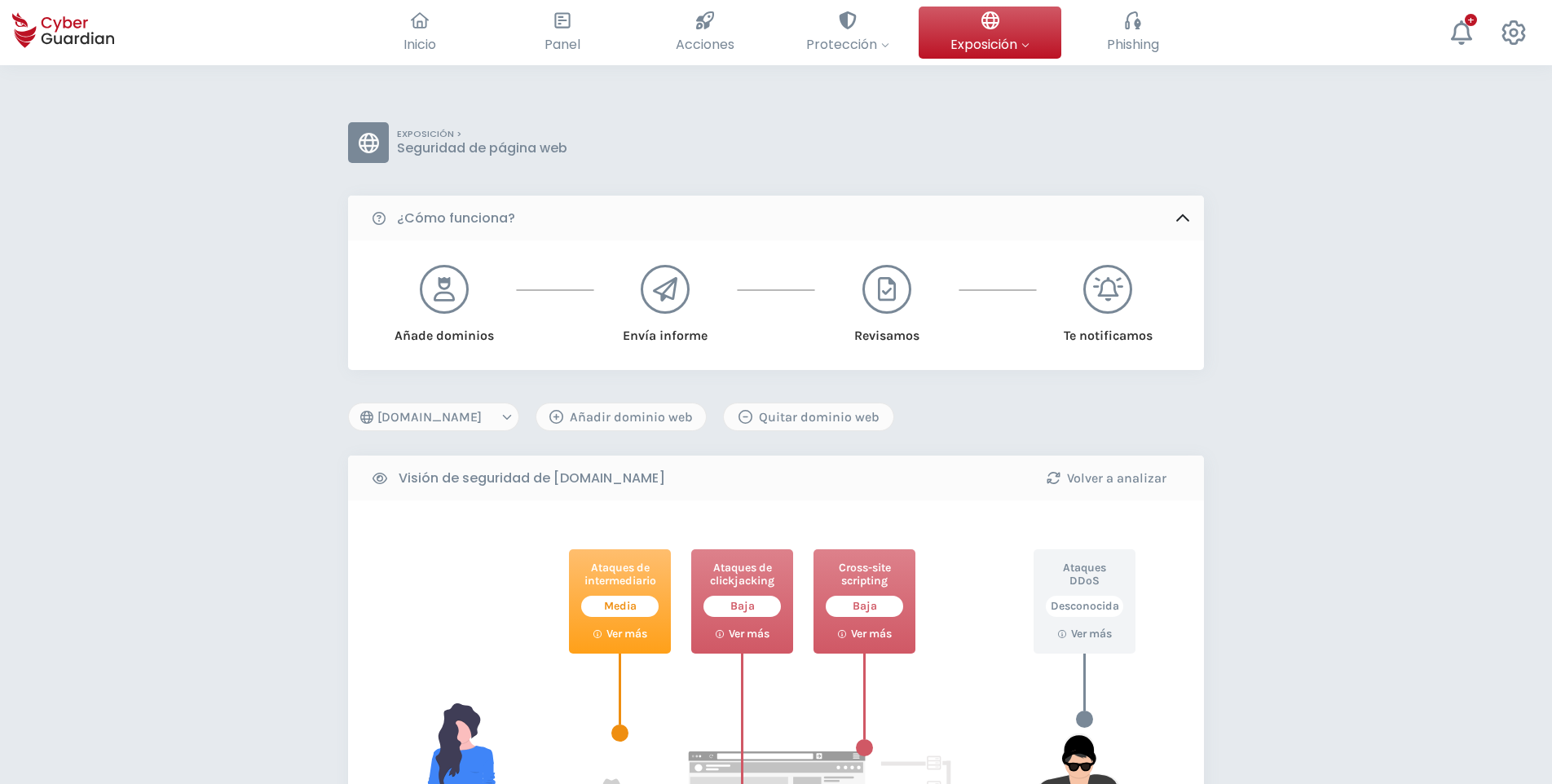
click at [679, 298] on div at bounding box center [665, 290] width 49 height 49
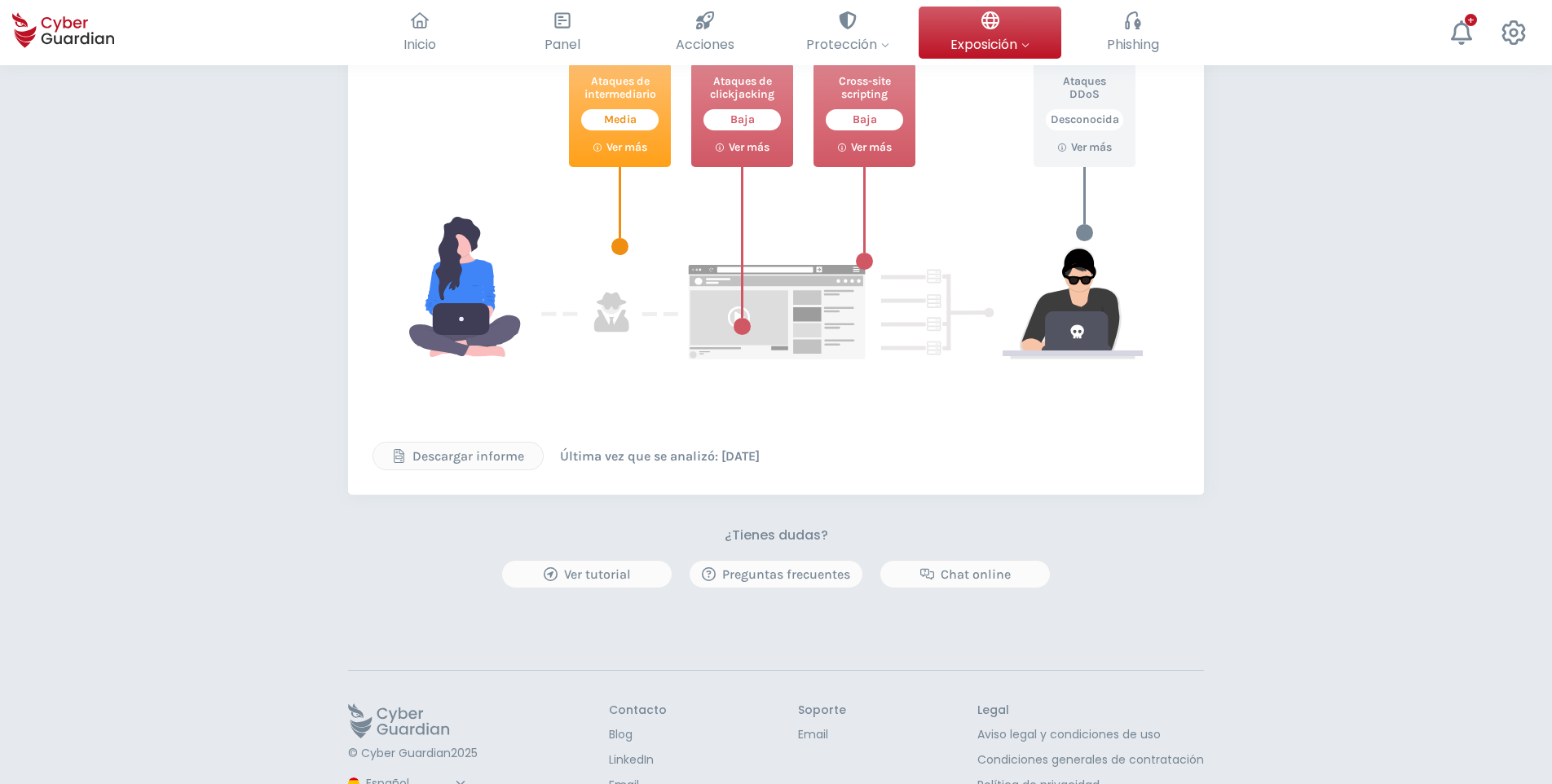
scroll to position [489, 0]
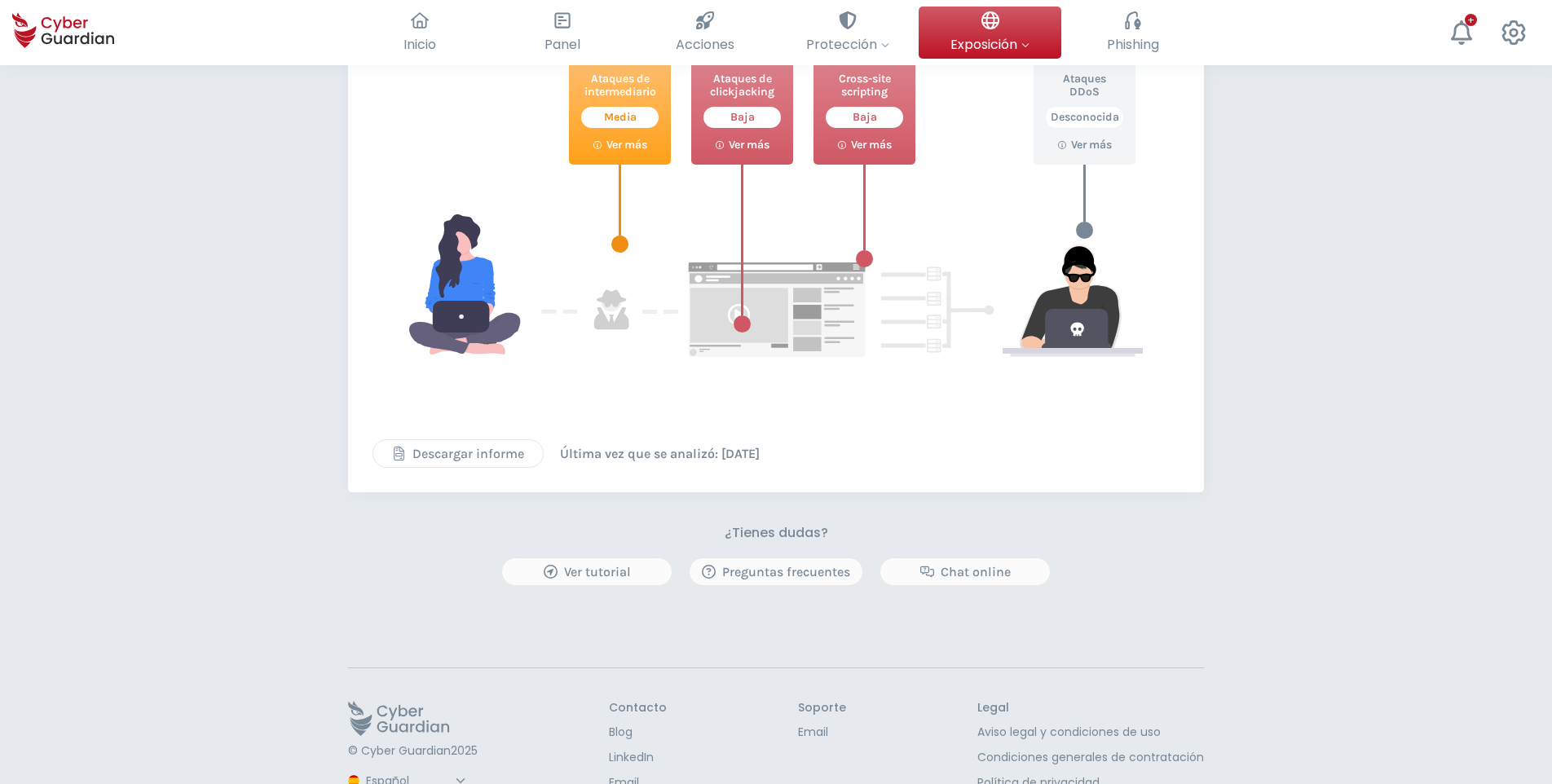
click at [483, 439] on button "Descargar informe" at bounding box center [458, 453] width 171 height 28
